Goal: Task Accomplishment & Management: Use online tool/utility

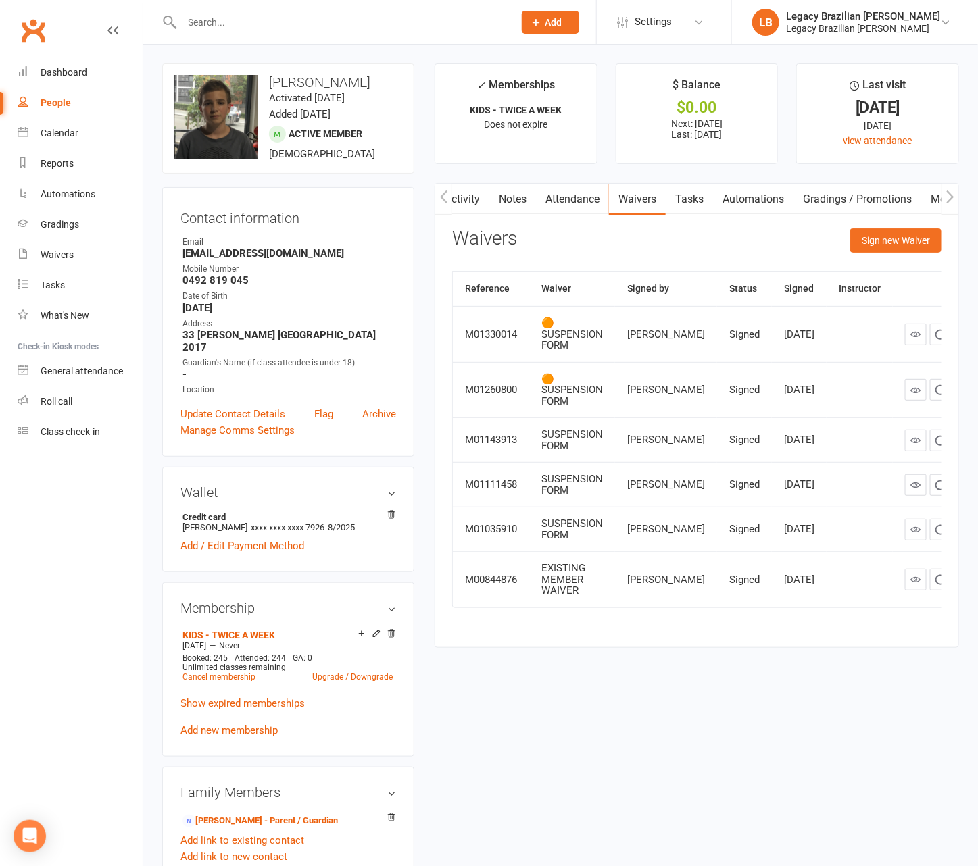
scroll to position [0, 210]
click at [250, 25] on input "text" at bounding box center [341, 22] width 326 height 19
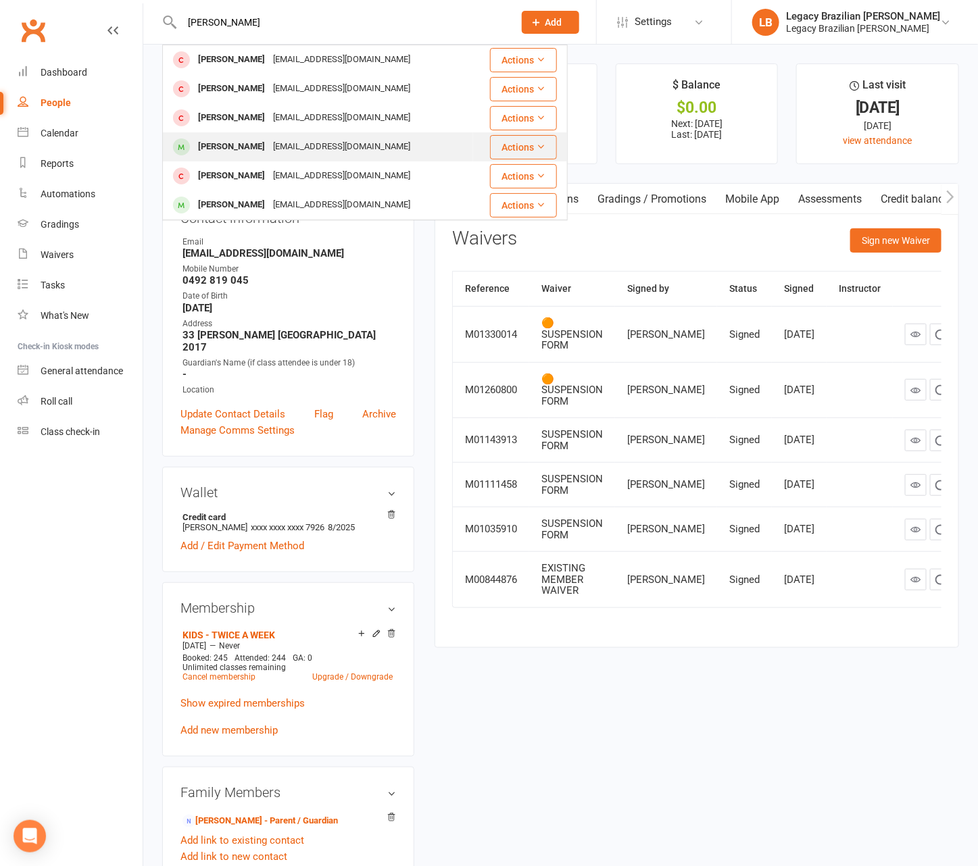
type input "[PERSON_NAME]"
click at [288, 145] on div "[EMAIL_ADDRESS][DOMAIN_NAME]" at bounding box center [341, 147] width 145 height 20
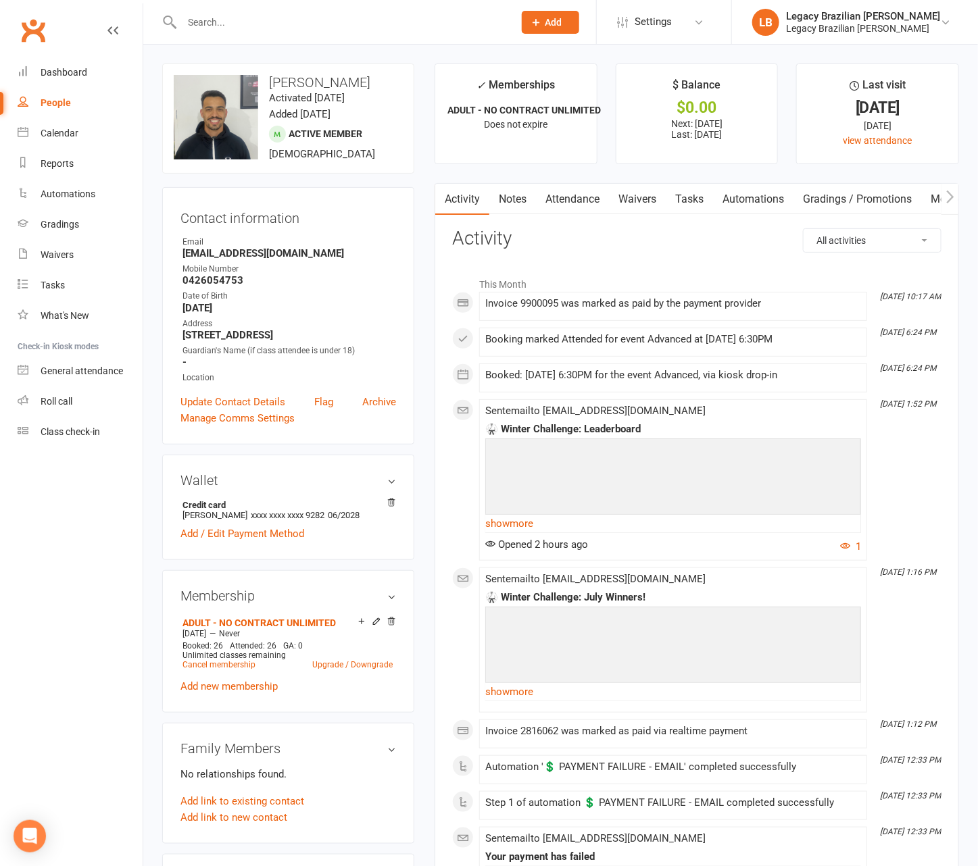
click at [635, 197] on link "Waivers" at bounding box center [637, 199] width 57 height 31
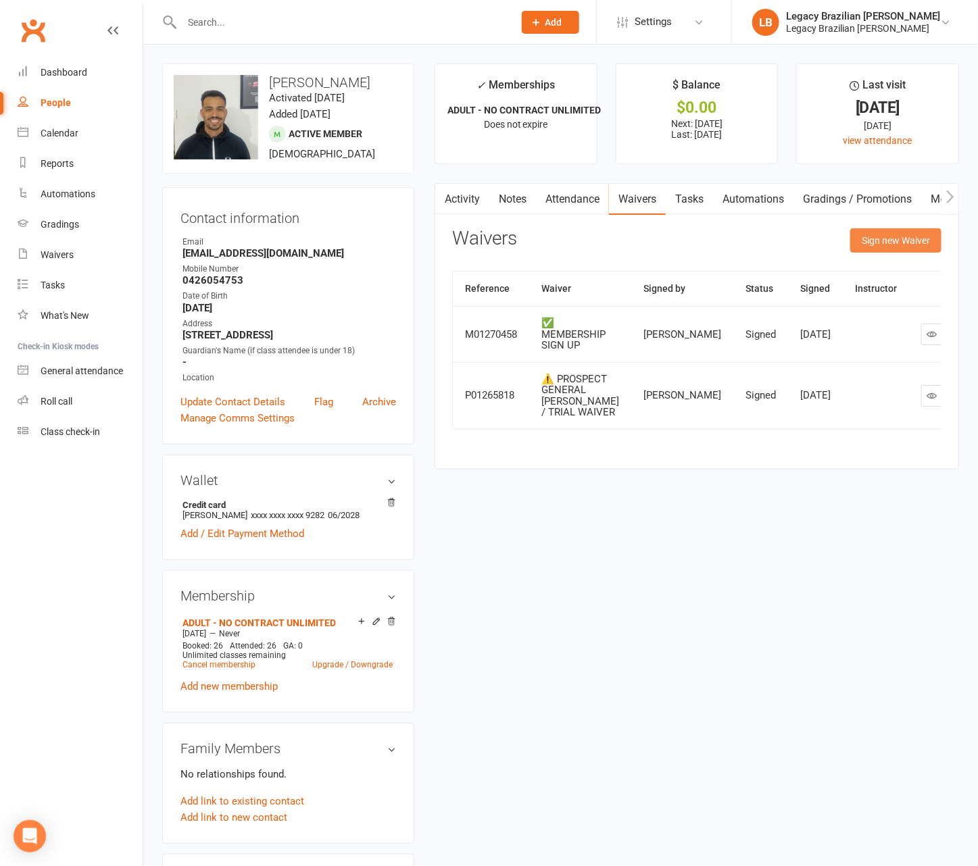
click at [873, 248] on button "Sign new Waiver" at bounding box center [895, 240] width 91 height 24
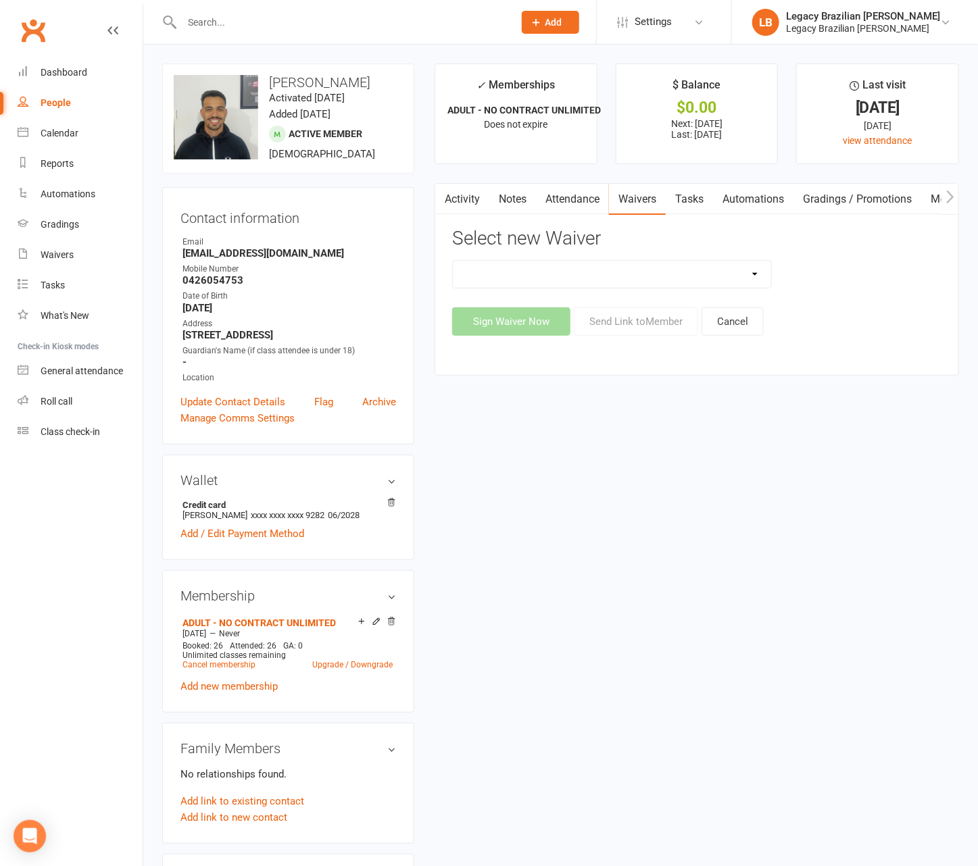
click at [620, 272] on select "❌ CANCELLATION FORM ☑️ EXISTING MEMBER WAIVER 🆓 FREE TRIAL WEEK 🛡️ LEGACY EXPER…" at bounding box center [612, 274] width 318 height 27
select select "10084"
click at [614, 320] on button "Send Link to Member" at bounding box center [636, 322] width 124 height 28
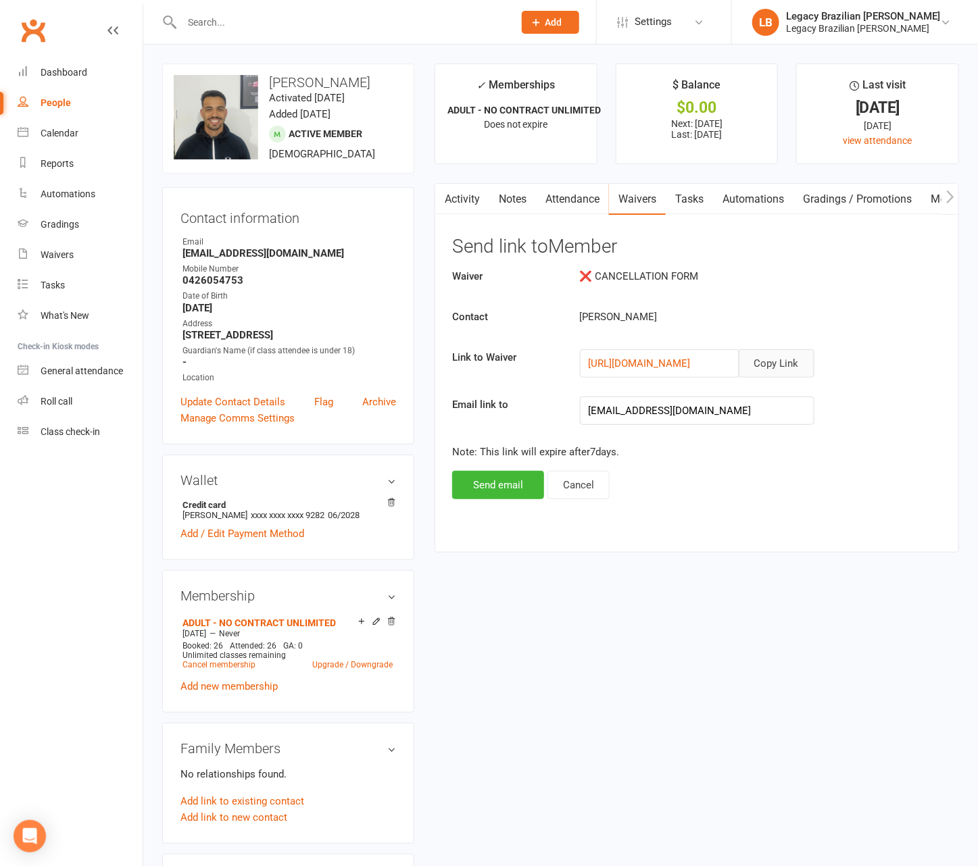
click at [773, 365] on button "Copy Link" at bounding box center [777, 363] width 76 height 28
click at [717, 199] on link "Automations" at bounding box center [753, 199] width 80 height 31
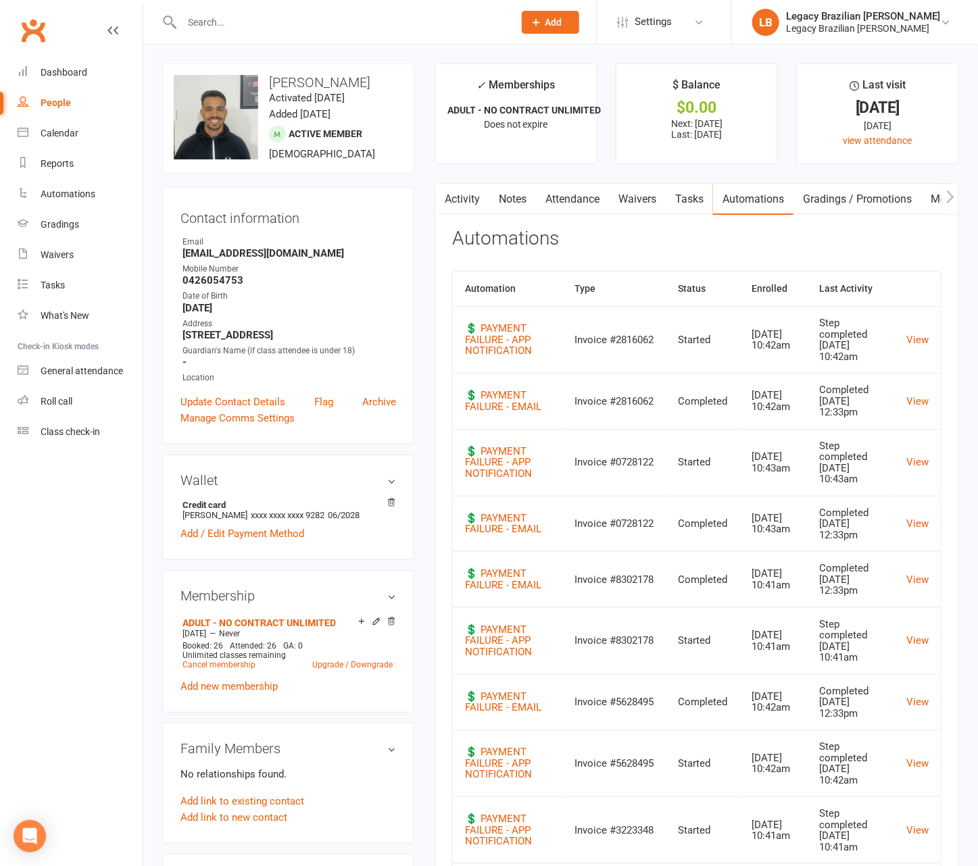
click at [501, 203] on link "Notes" at bounding box center [512, 199] width 47 height 31
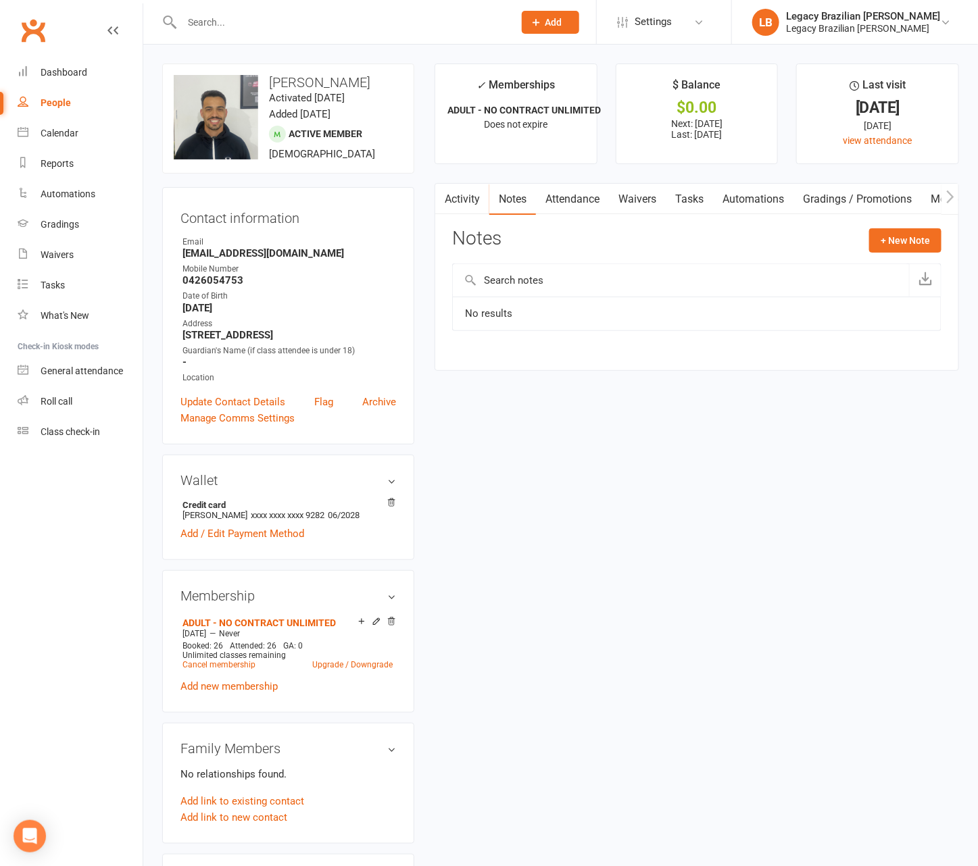
click at [452, 203] on link "Activity" at bounding box center [462, 199] width 54 height 31
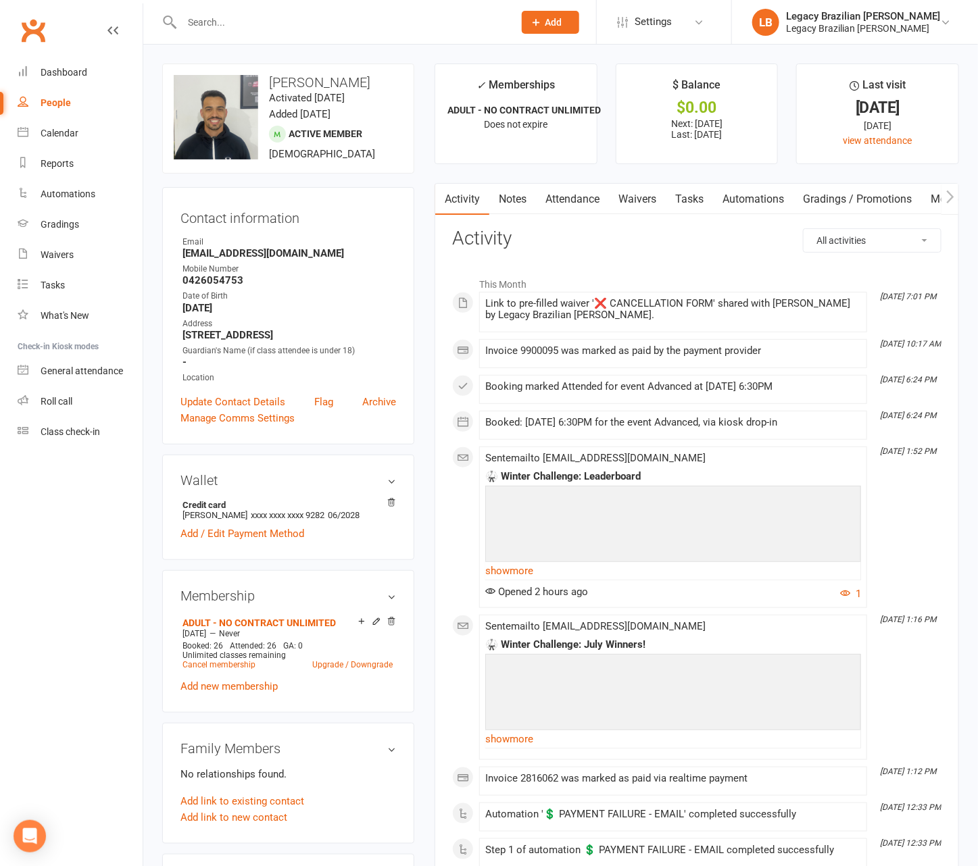
click at [740, 200] on link "Automations" at bounding box center [753, 199] width 80 height 31
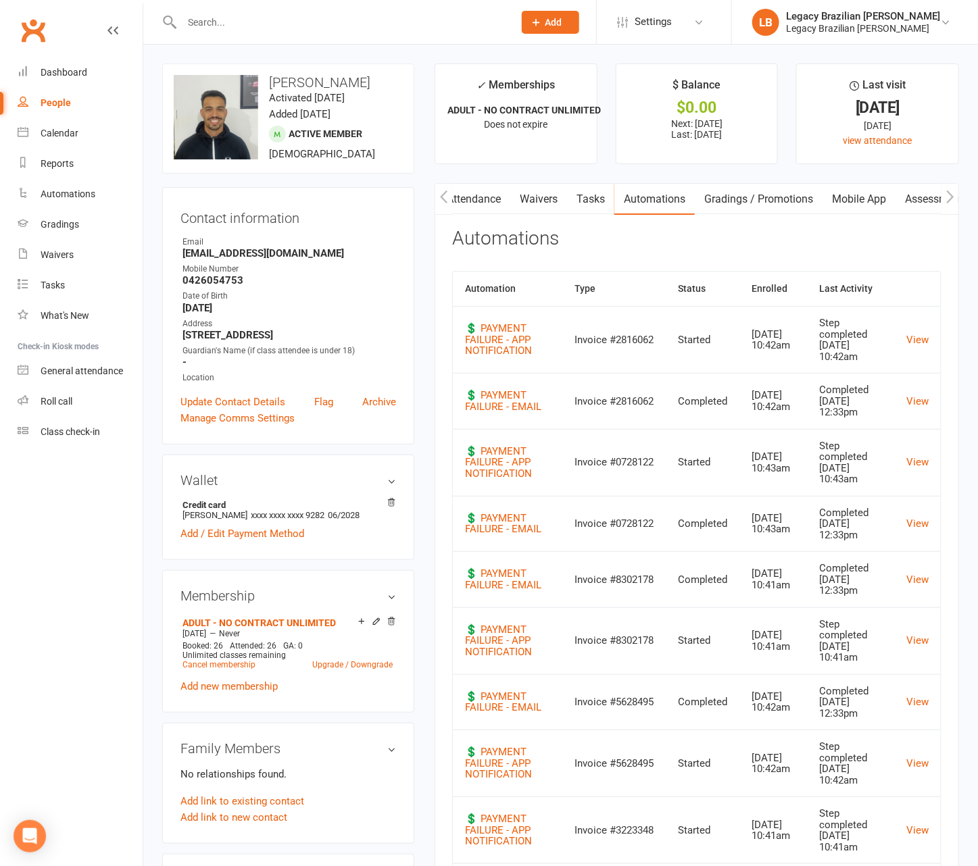
scroll to position [0, 210]
click at [431, 13] on input "text" at bounding box center [341, 22] width 326 height 19
click at [424, 26] on input "text" at bounding box center [341, 22] width 326 height 19
click at [375, 16] on input "text" at bounding box center [341, 22] width 326 height 19
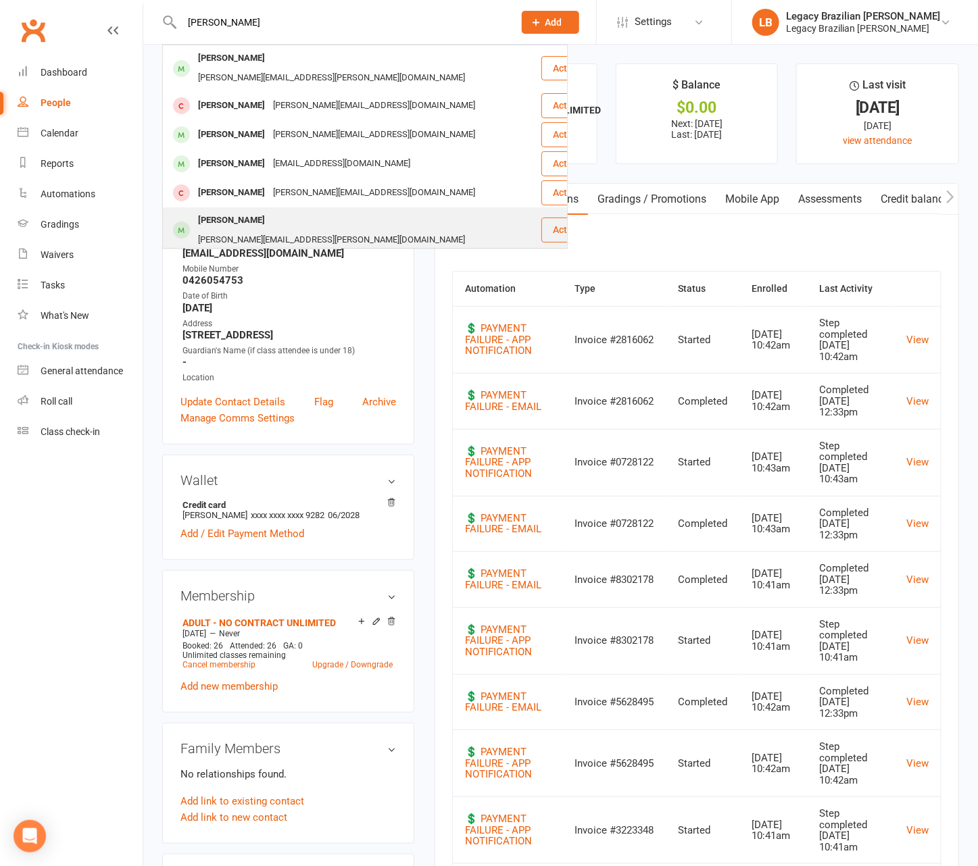
type input "[PERSON_NAME]"
click at [331, 208] on div "[PERSON_NAME] [PERSON_NAME][EMAIL_ADDRESS][PERSON_NAME][DOMAIN_NAME]" at bounding box center [352, 230] width 376 height 45
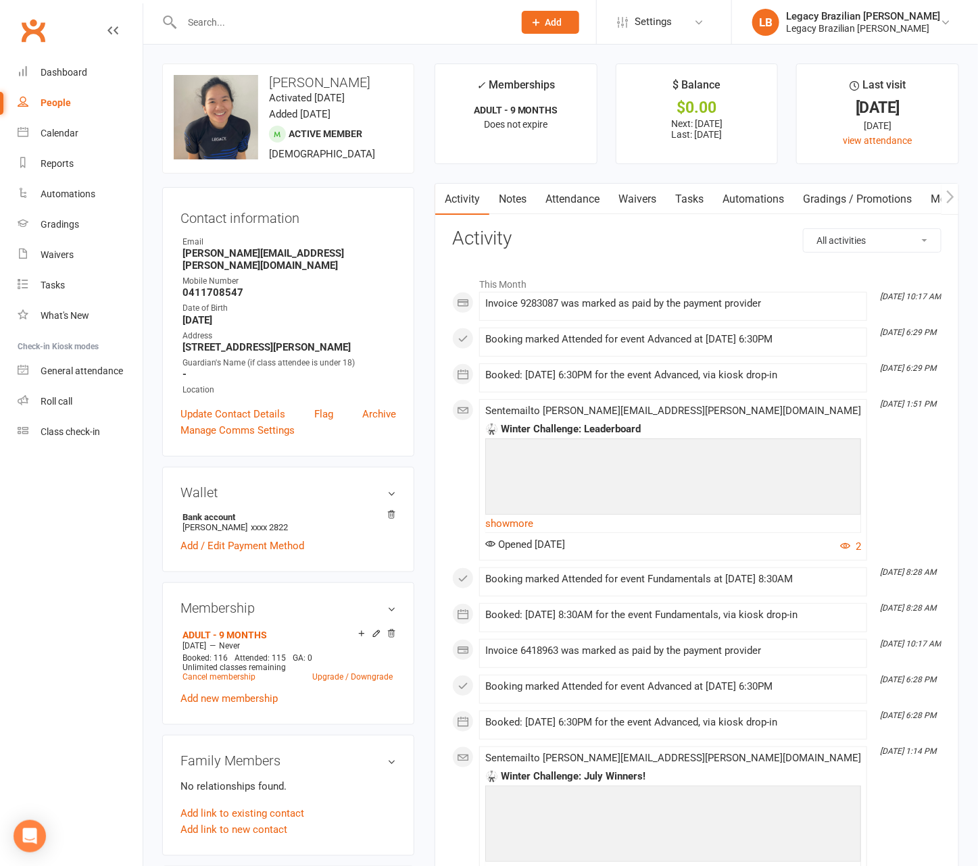
click at [618, 201] on link "Waivers" at bounding box center [637, 199] width 57 height 31
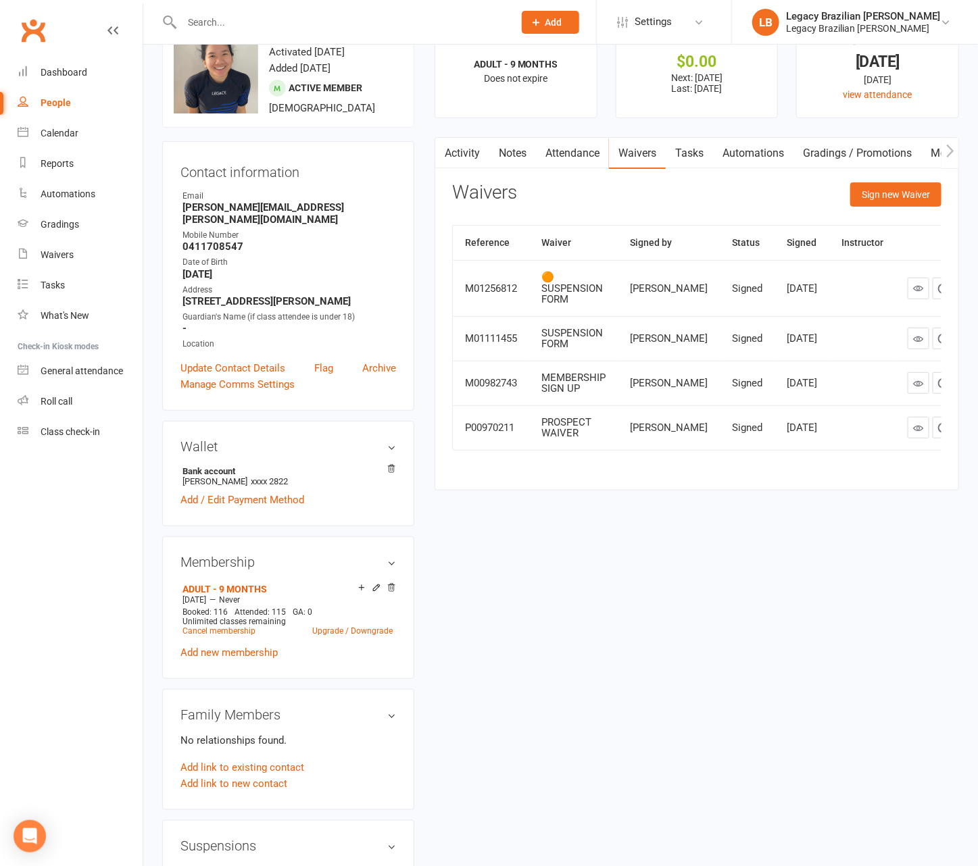
scroll to position [48, 0]
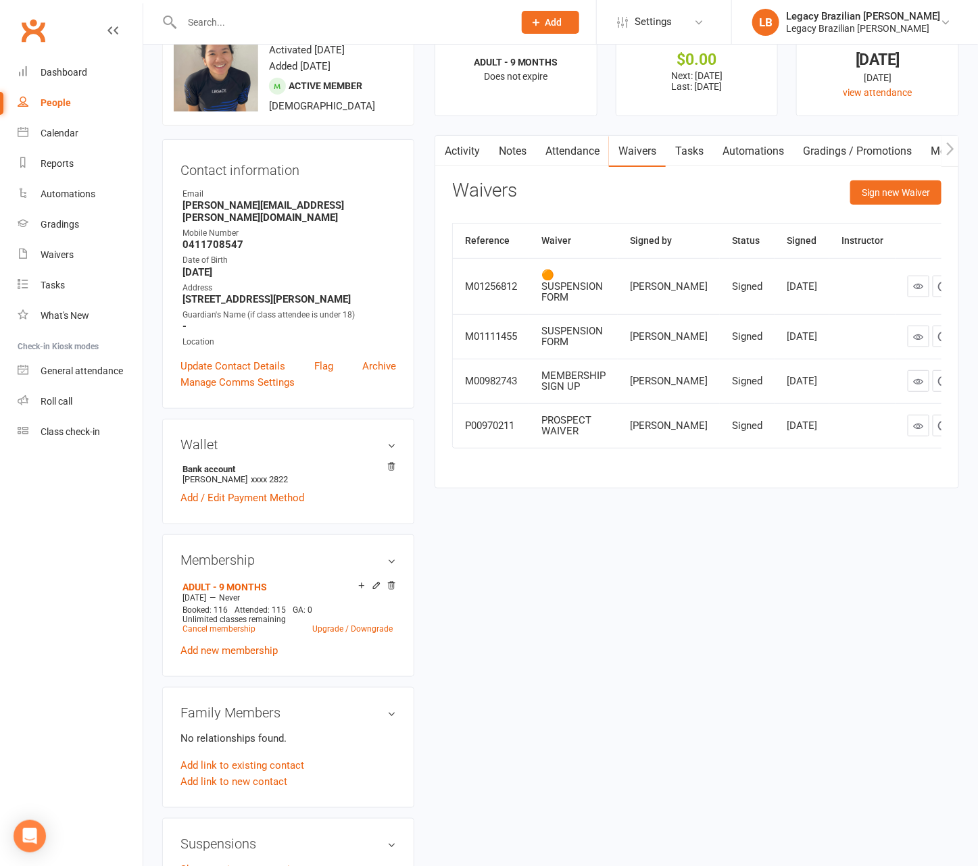
click at [518, 156] on link "Notes" at bounding box center [512, 151] width 47 height 31
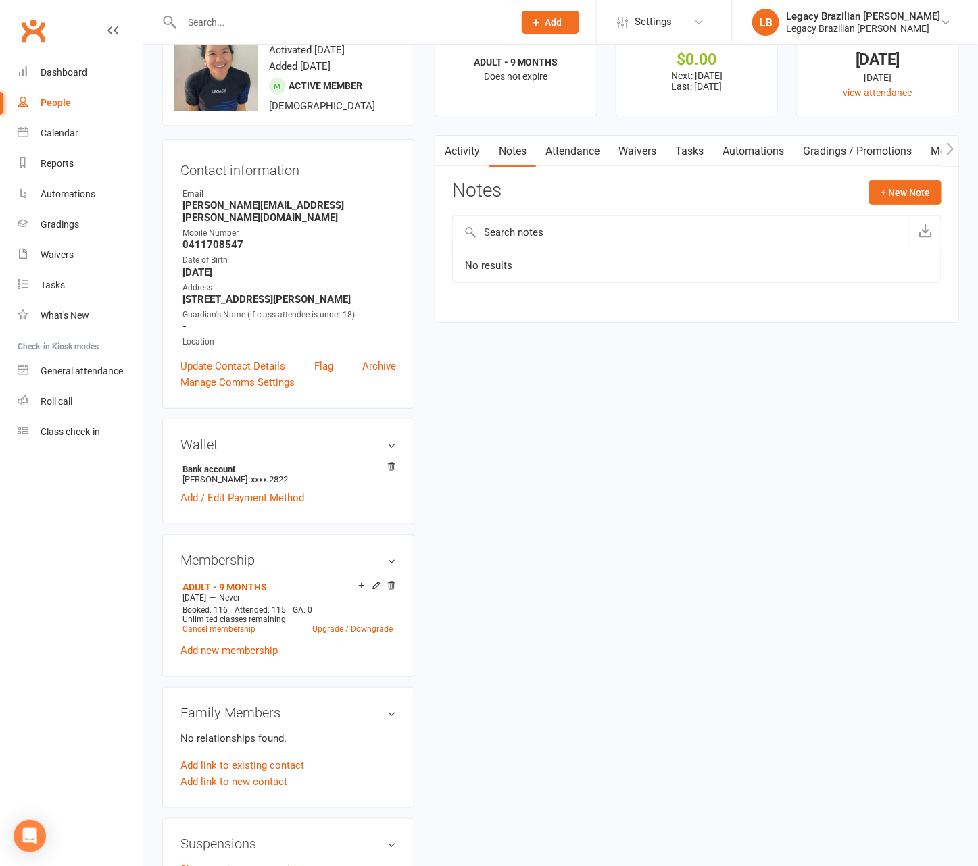
click at [471, 155] on link "Activity" at bounding box center [462, 151] width 54 height 31
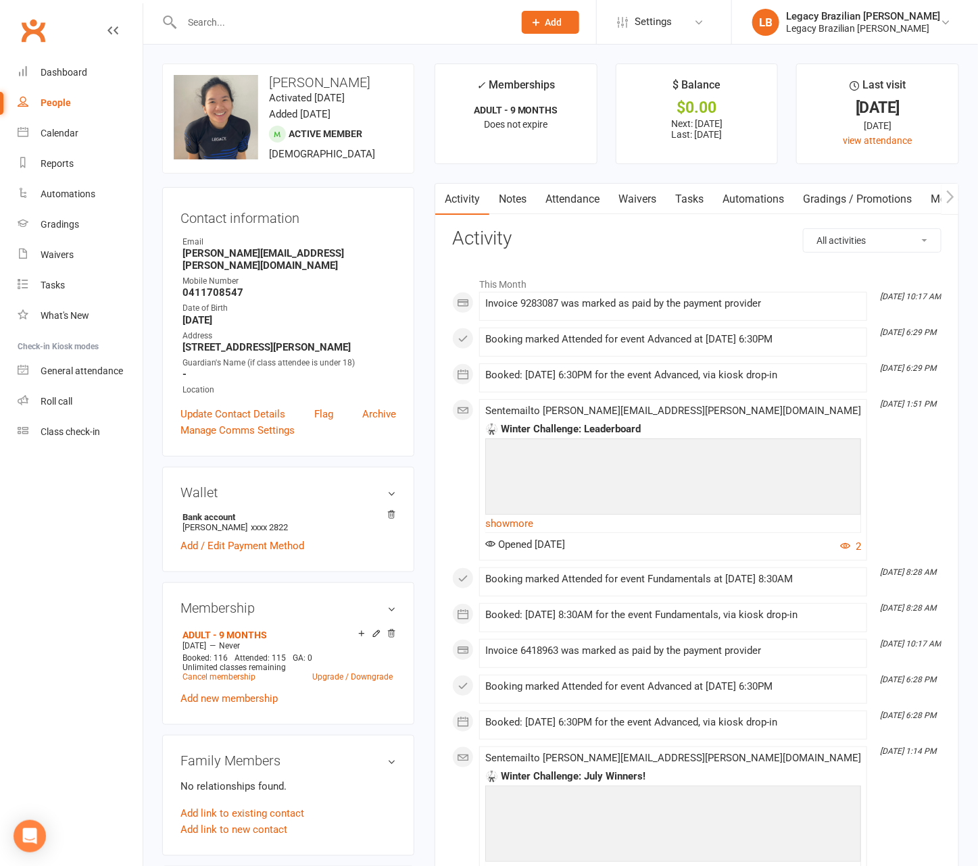
click at [645, 191] on link "Waivers" at bounding box center [637, 199] width 57 height 31
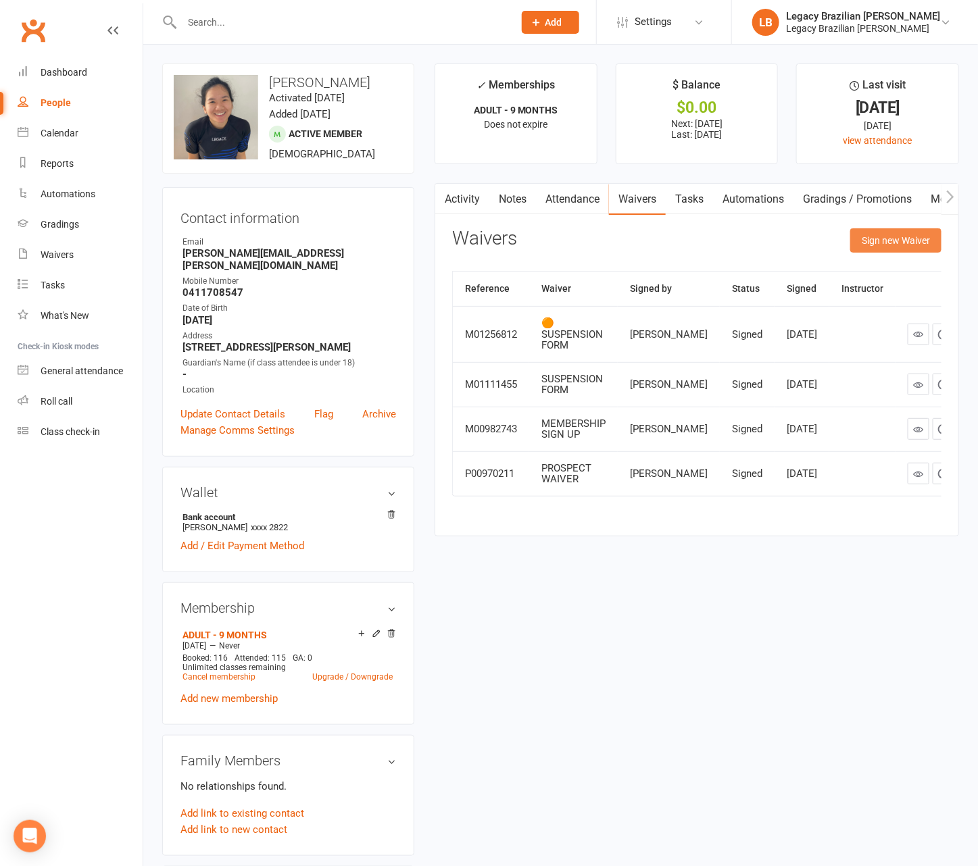
click at [898, 249] on button "Sign new Waiver" at bounding box center [895, 240] width 91 height 24
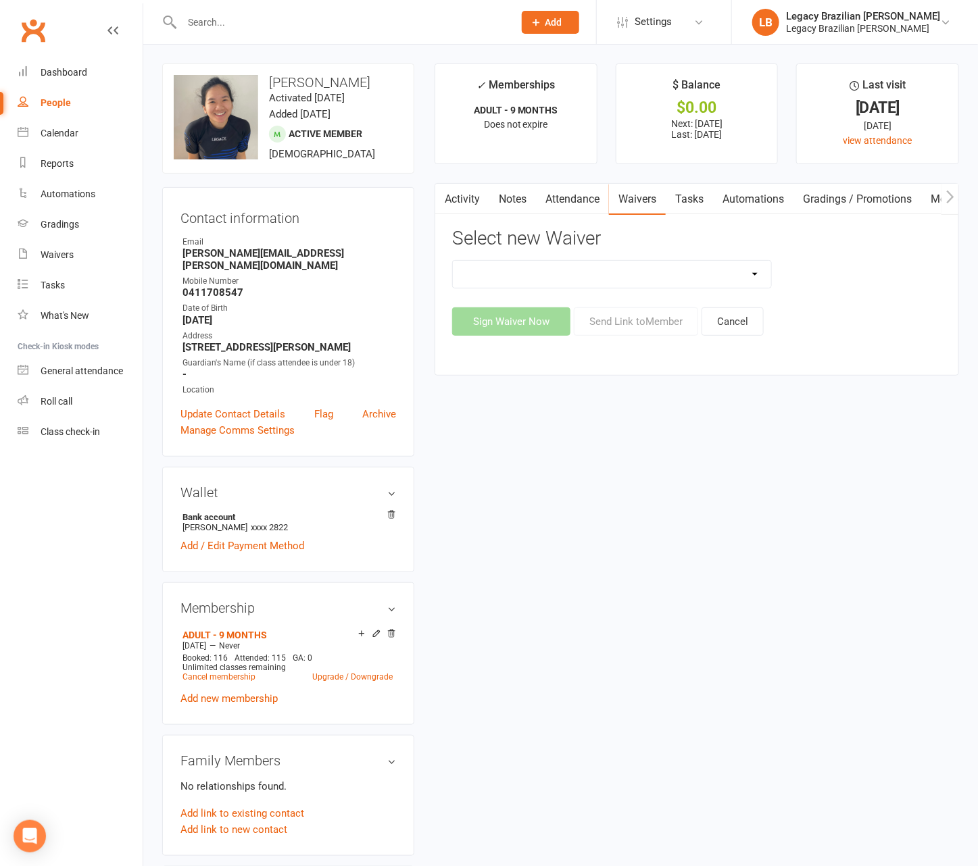
click at [664, 286] on select "❌ CANCELLATION FORM ☑️ EXISTING MEMBER WAIVER 🆓 FREE TRIAL WEEK 🛡️ LEGACY EXPER…" at bounding box center [612, 274] width 318 height 27
select select "10083"
click at [624, 316] on button "Send Link to Member" at bounding box center [636, 322] width 124 height 28
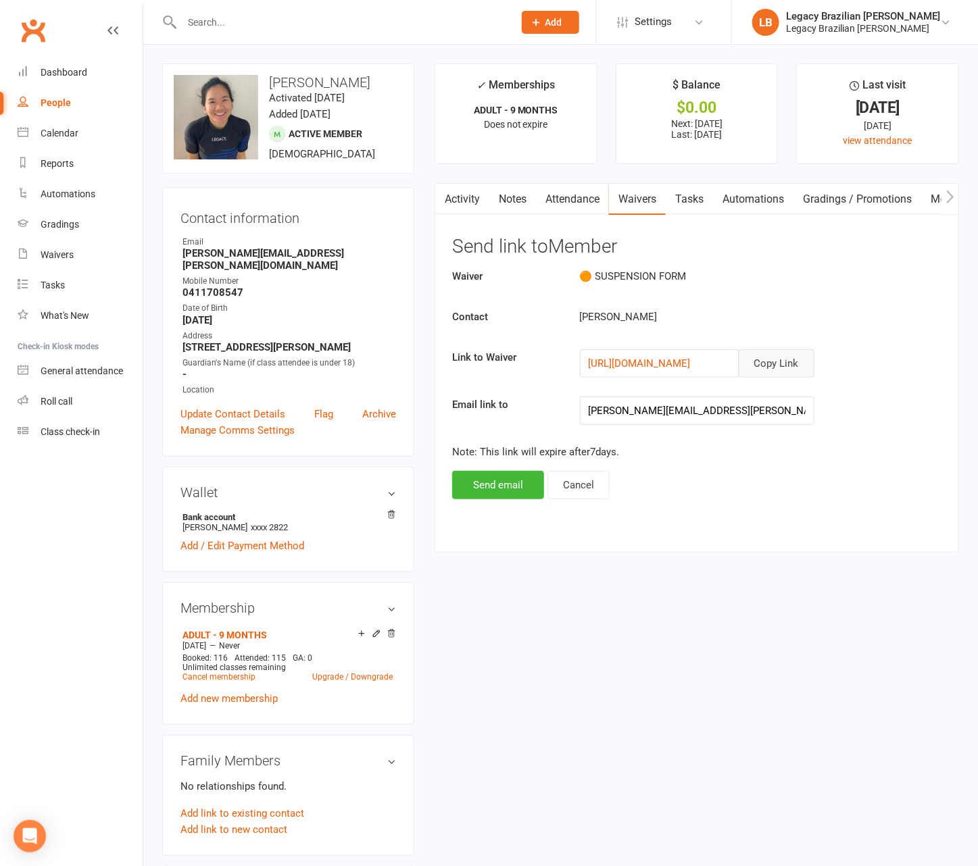
click at [773, 363] on button "Copy Link" at bounding box center [777, 363] width 76 height 28
